Goal: Find contact information: Find contact information

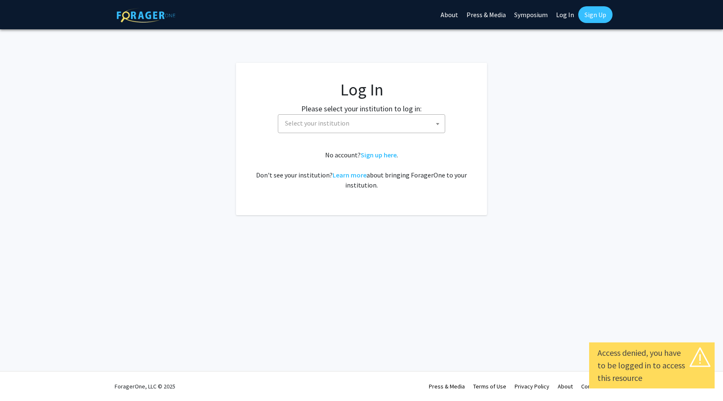
select select
click at [401, 123] on span "Select your institution" at bounding box center [363, 123] width 163 height 17
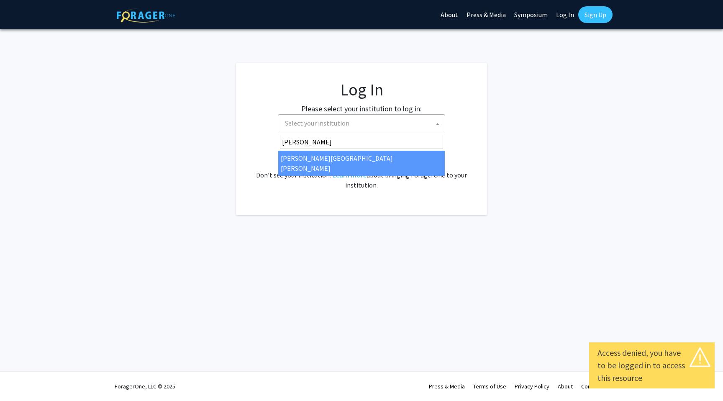
type input "[PERSON_NAME]"
select select "1"
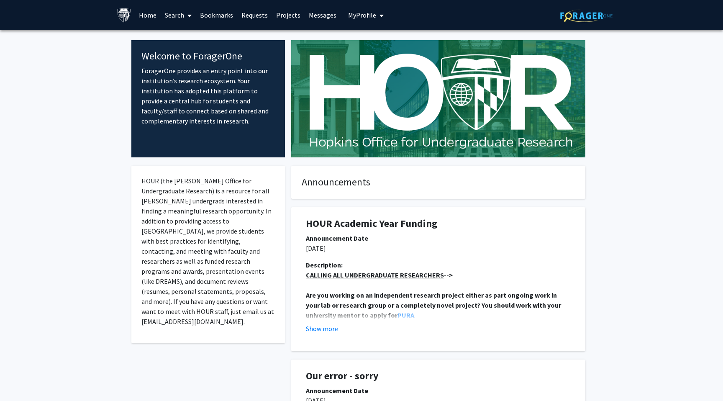
click at [182, 17] on link "Search" at bounding box center [178, 14] width 35 height 29
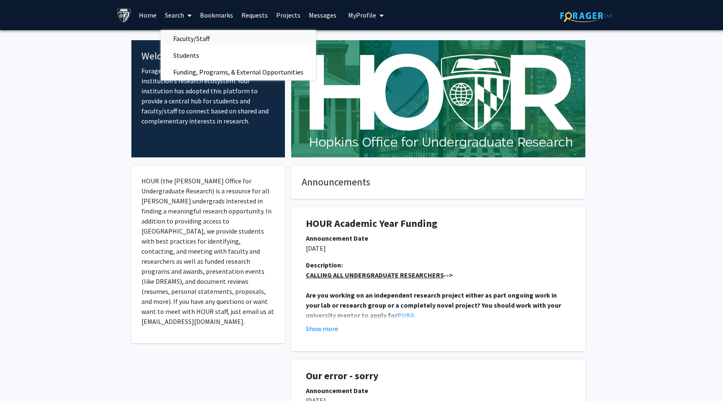
click at [192, 42] on span "Faculty/Staff" at bounding box center [192, 38] width 62 height 17
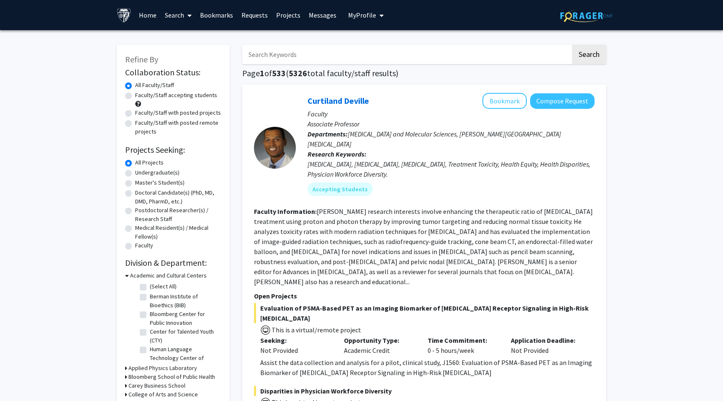
click at [260, 55] on input "Search Keywords" at bounding box center [406, 54] width 328 height 19
type input "sandeep"
click at [572, 45] on button "Search" at bounding box center [589, 54] width 34 height 19
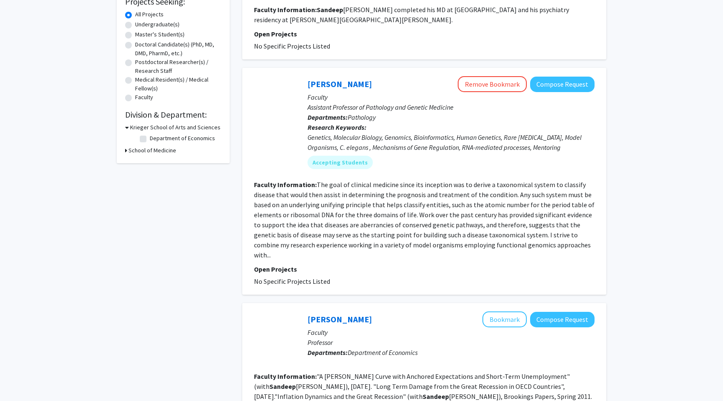
scroll to position [147, 0]
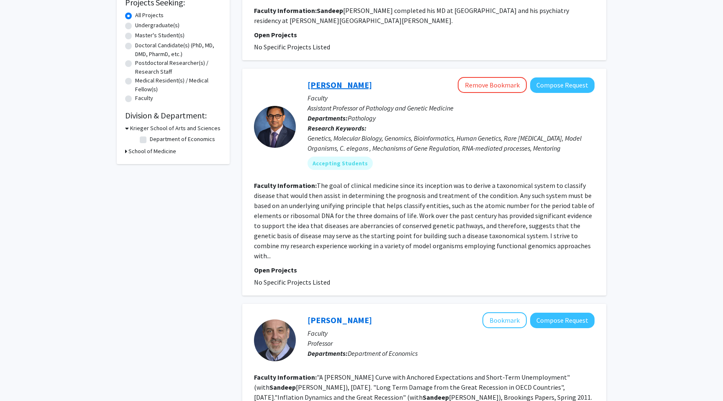
click at [342, 85] on link "Sandeep Wontakal" at bounding box center [340, 84] width 64 height 10
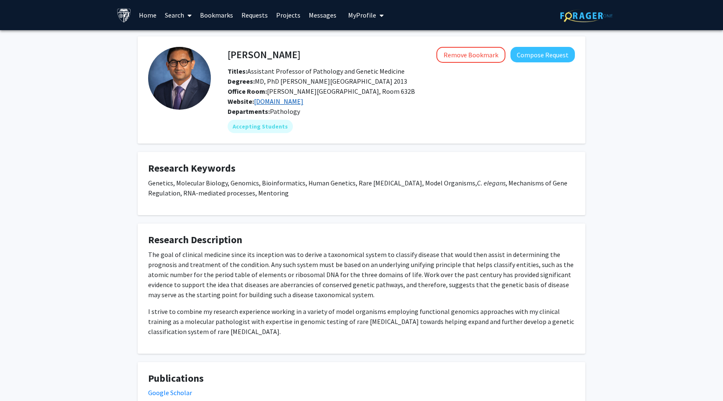
click at [283, 101] on link "www.recombinator.org" at bounding box center [278, 101] width 49 height 8
